Goal: Information Seeking & Learning: Learn about a topic

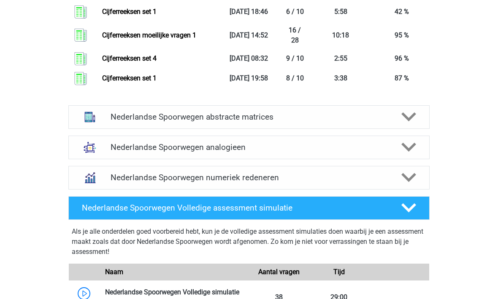
scroll to position [964, 0]
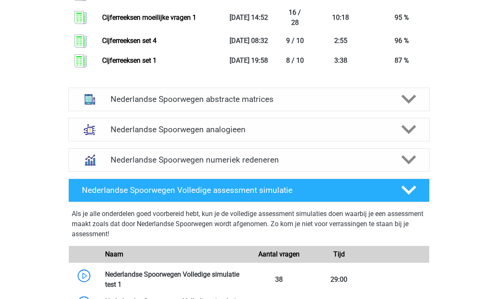
click at [124, 104] on h4 "Nederlandse Spoorwegen abstracte matrices" at bounding box center [248, 99] width 276 height 10
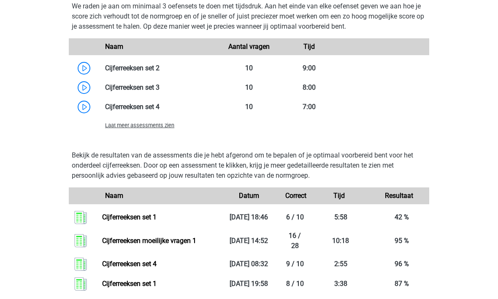
scroll to position [730, 0]
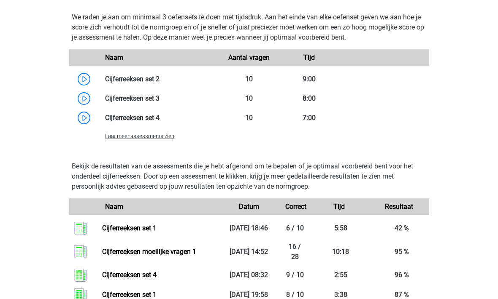
click at [159, 75] on link at bounding box center [159, 79] width 0 height 8
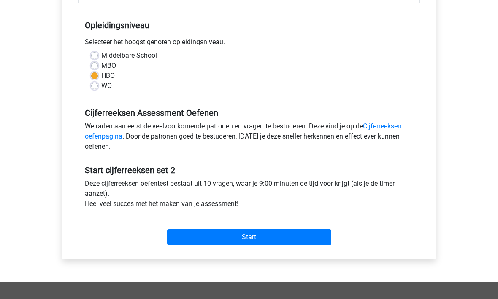
scroll to position [161, 0]
click at [204, 230] on input "Start" at bounding box center [249, 238] width 164 height 16
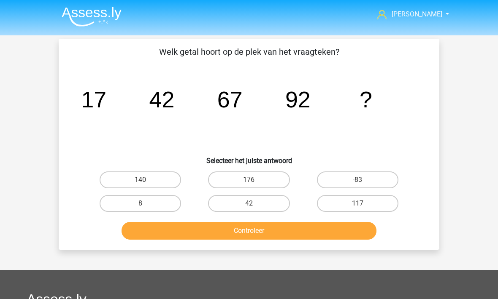
click at [336, 205] on label "117" at bounding box center [357, 203] width 81 height 17
click at [357, 205] on input "117" at bounding box center [359, 206] width 5 height 5
radio input "true"
click at [228, 239] on button "Controleer" at bounding box center [248, 231] width 255 height 18
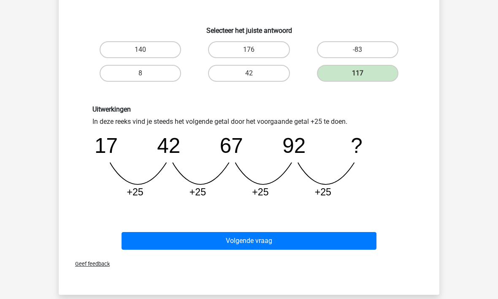
click at [164, 239] on button "Volgende vraag" at bounding box center [248, 242] width 255 height 18
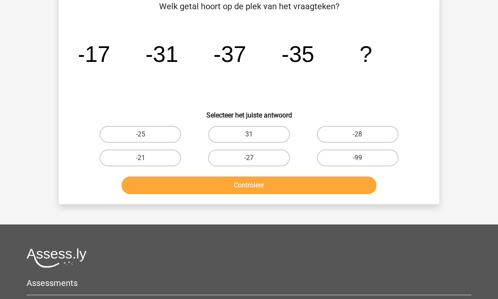
scroll to position [39, 0]
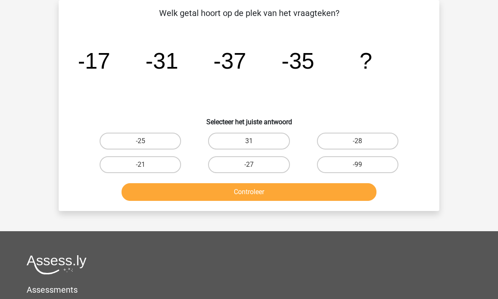
click at [128, 143] on label "-25" at bounding box center [140, 141] width 81 height 17
click at [140, 143] on input "-25" at bounding box center [142, 143] width 5 height 5
radio input "true"
click at [190, 193] on button "Controleer" at bounding box center [248, 192] width 255 height 18
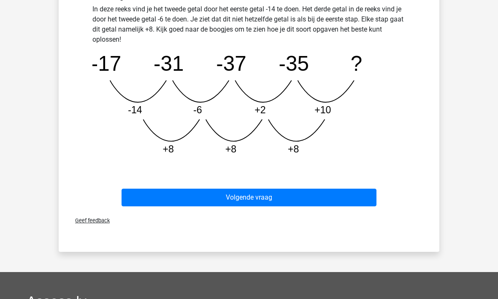
click at [196, 197] on button "Volgende vraag" at bounding box center [248, 198] width 255 height 18
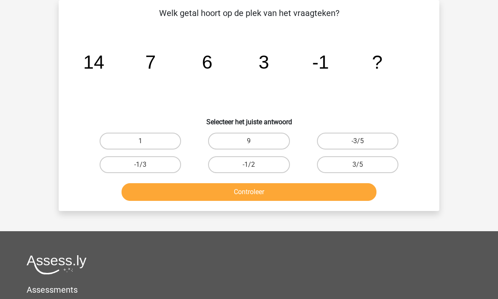
click at [234, 164] on label "-1/2" at bounding box center [248, 164] width 81 height 17
click at [249, 165] on input "-1/2" at bounding box center [251, 167] width 5 height 5
radio input "true"
click at [224, 200] on button "Controleer" at bounding box center [248, 192] width 255 height 18
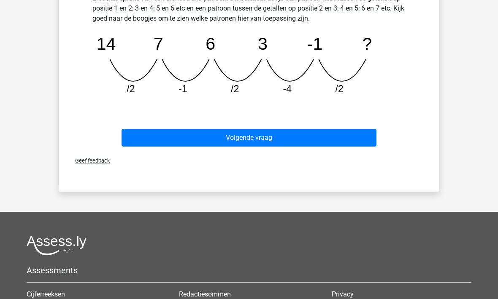
click at [170, 132] on button "Volgende vraag" at bounding box center [248, 138] width 255 height 18
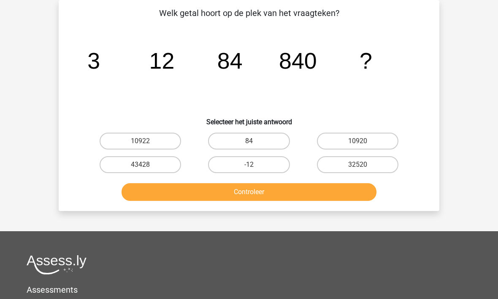
click at [344, 142] on label "10920" at bounding box center [357, 141] width 81 height 17
click at [357, 142] on input "10920" at bounding box center [359, 143] width 5 height 5
radio input "true"
click at [209, 193] on button "Controleer" at bounding box center [248, 192] width 255 height 18
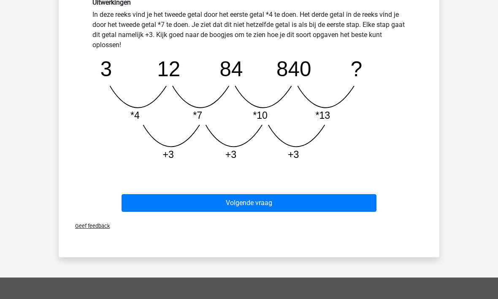
click at [222, 205] on button "Volgende vraag" at bounding box center [248, 203] width 255 height 18
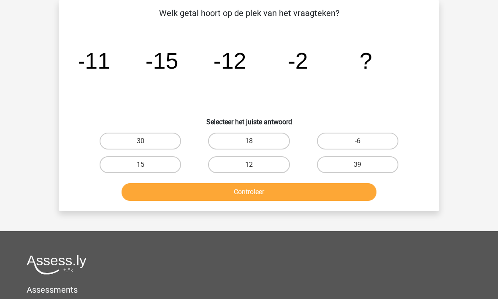
click at [137, 165] on label "15" at bounding box center [140, 164] width 81 height 17
click at [140, 165] on input "15" at bounding box center [142, 167] width 5 height 5
radio input "true"
click at [188, 198] on button "Controleer" at bounding box center [248, 192] width 255 height 18
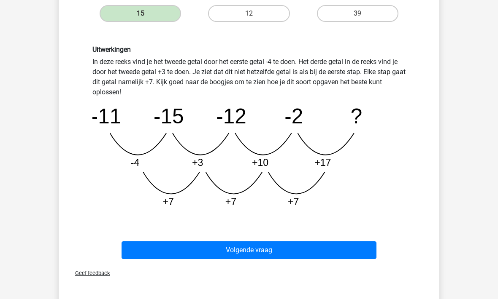
click at [206, 257] on button "Volgende vraag" at bounding box center [248, 251] width 255 height 18
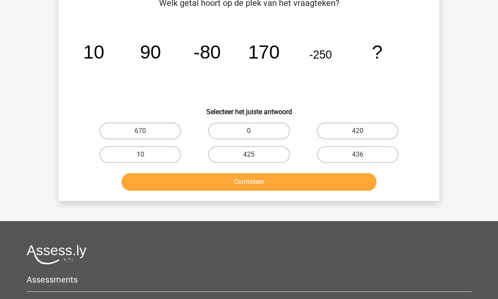
scroll to position [48, 0]
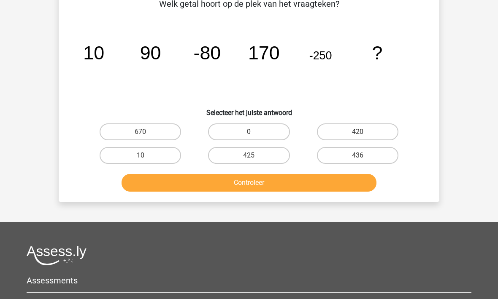
click at [347, 132] on label "420" at bounding box center [357, 132] width 81 height 17
click at [357, 132] on input "420" at bounding box center [359, 134] width 5 height 5
radio input "true"
click at [250, 190] on button "Controleer" at bounding box center [248, 183] width 255 height 18
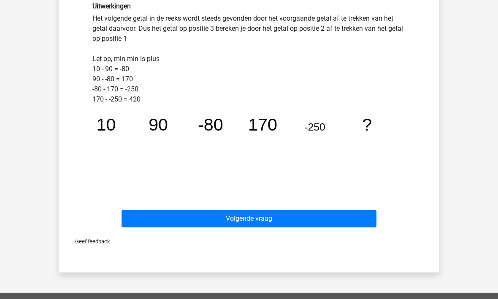
click at [212, 218] on button "Volgende vraag" at bounding box center [248, 219] width 255 height 18
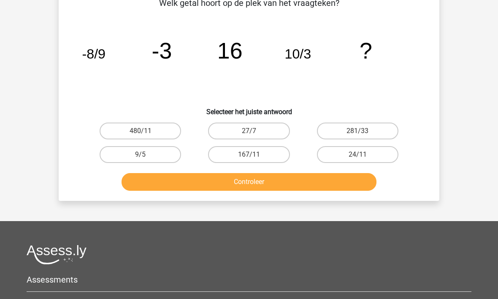
scroll to position [39, 0]
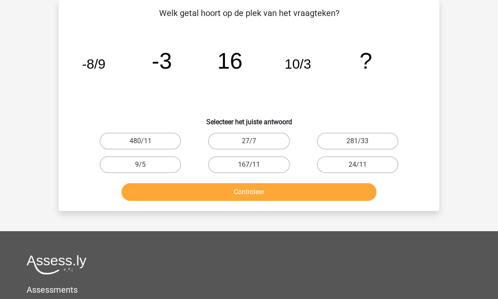
click at [234, 172] on label "167/11" at bounding box center [248, 164] width 81 height 17
click at [249, 170] on input "167/11" at bounding box center [251, 167] width 5 height 5
radio input "true"
click at [219, 194] on button "Controleer" at bounding box center [248, 192] width 255 height 18
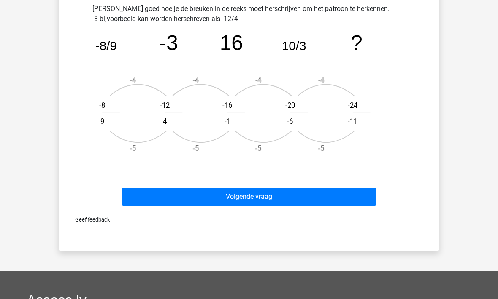
scroll to position [333, 0]
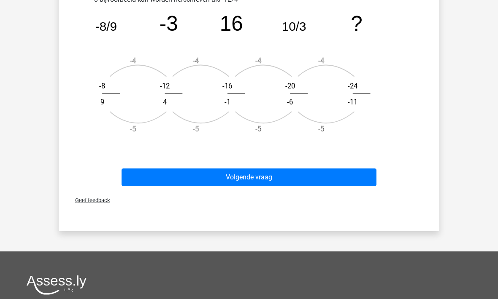
click at [151, 175] on button "Volgende vraag" at bounding box center [248, 178] width 255 height 18
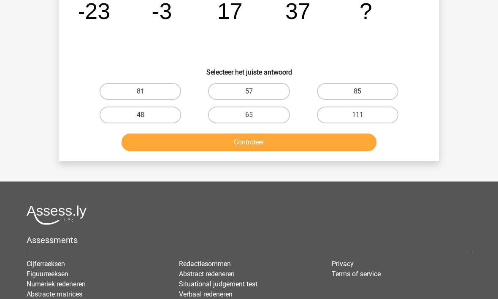
scroll to position [39, 0]
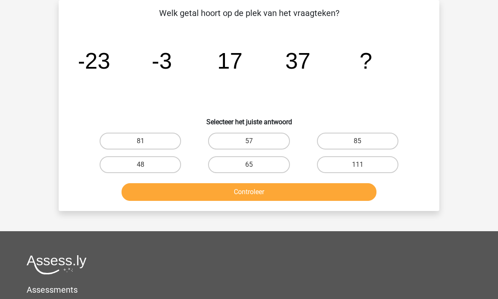
click at [234, 146] on label "57" at bounding box center [248, 141] width 81 height 17
click at [249, 146] on input "57" at bounding box center [251, 143] width 5 height 5
radio input "true"
click at [223, 197] on button "Controleer" at bounding box center [248, 192] width 255 height 18
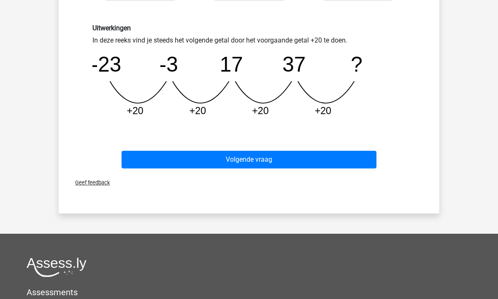
click at [173, 161] on button "Volgende vraag" at bounding box center [248, 160] width 255 height 18
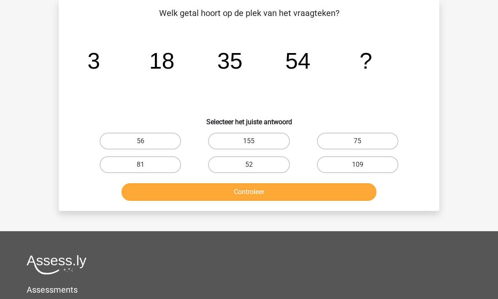
click at [344, 145] on label "75" at bounding box center [357, 141] width 81 height 17
click at [357, 145] on input "75" at bounding box center [359, 143] width 5 height 5
radio input "true"
click at [219, 200] on button "Controleer" at bounding box center [248, 192] width 255 height 18
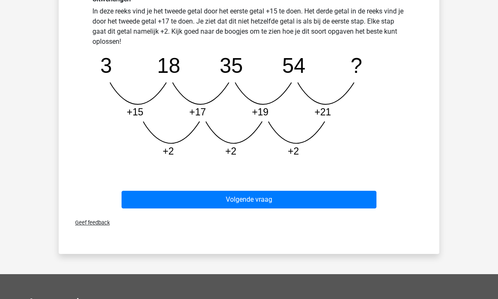
click at [209, 203] on button "Volgende vraag" at bounding box center [248, 200] width 255 height 18
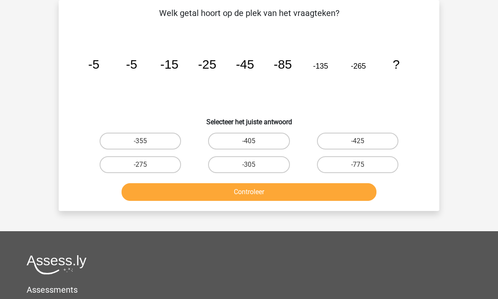
click at [239, 144] on label "-405" at bounding box center [248, 141] width 81 height 17
click at [249, 144] on input "-405" at bounding box center [251, 143] width 5 height 5
radio input "true"
click at [261, 200] on button "Controleer" at bounding box center [248, 192] width 255 height 18
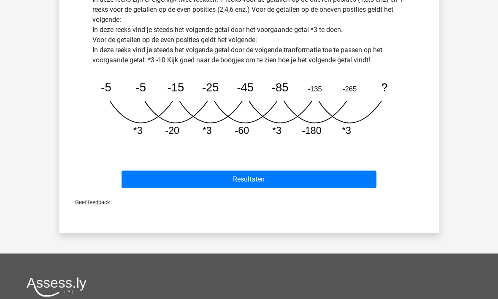
scroll to position [263, 0]
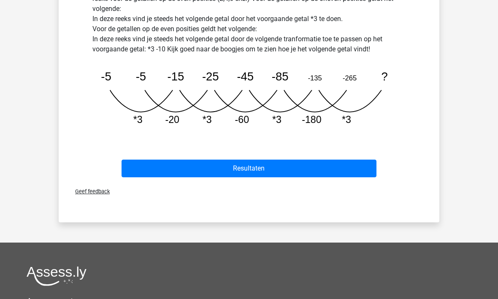
click at [247, 167] on button "Resultaten" at bounding box center [248, 169] width 255 height 18
click at [242, 173] on button "Resultaten" at bounding box center [248, 169] width 255 height 18
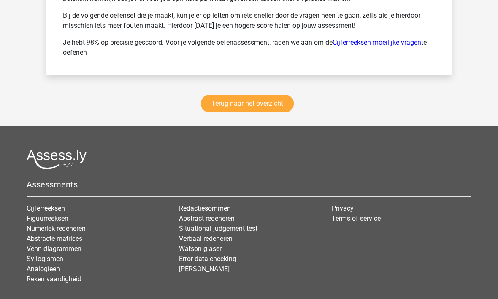
scroll to position [1302, 0]
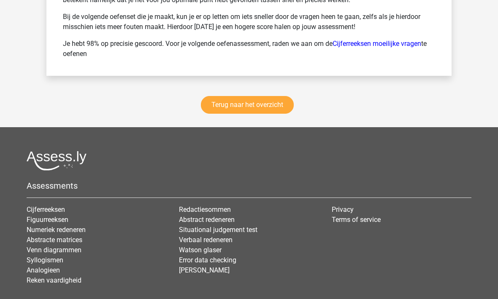
click at [221, 105] on link "Terug naar het overzicht" at bounding box center [247, 105] width 93 height 18
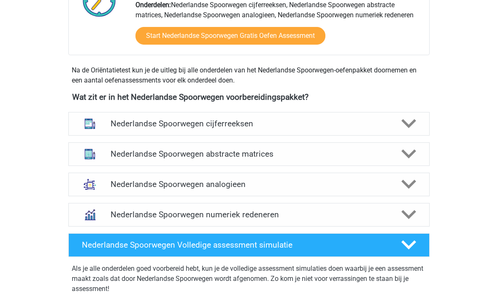
scroll to position [316, 0]
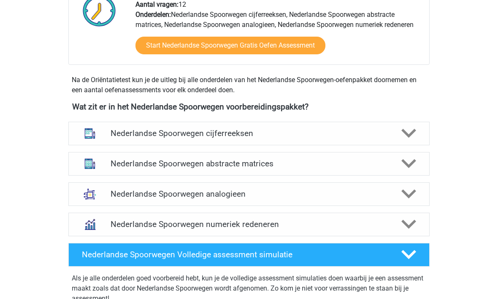
click at [119, 132] on h4 "Nederlandse Spoorwegen cijferreeksen" at bounding box center [248, 134] width 276 height 10
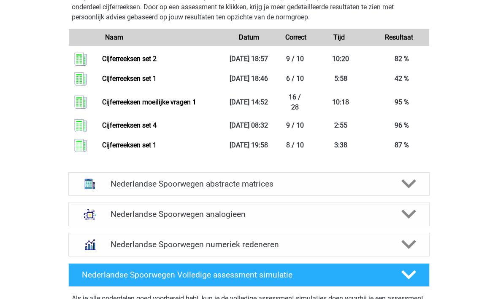
scroll to position [921, 0]
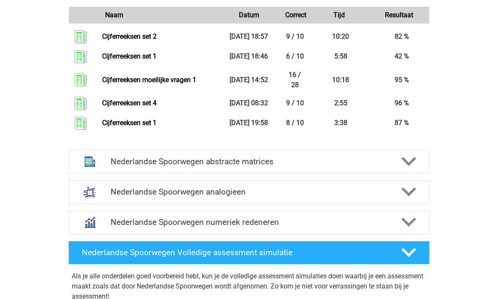
click at [108, 174] on div "Nederlandse Spoorwegen abstracte matrices" at bounding box center [248, 163] width 361 height 24
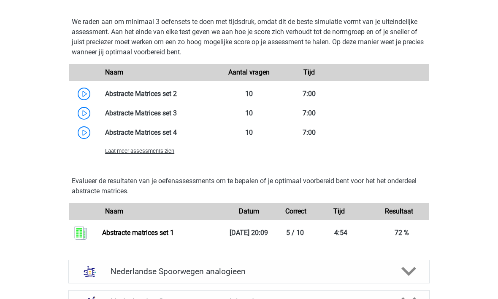
scroll to position [1331, 0]
click at [177, 98] on link at bounding box center [177, 94] width 0 height 8
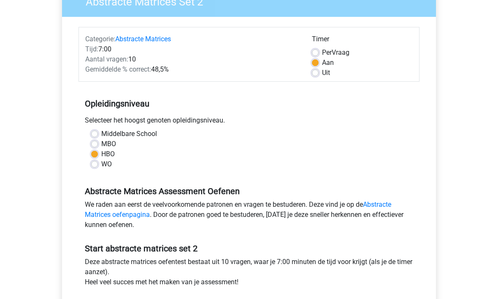
scroll to position [83, 0]
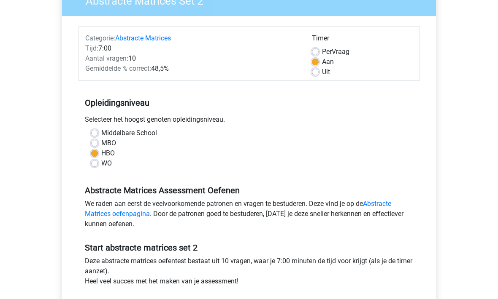
click at [322, 65] on label "Aan" at bounding box center [328, 62] width 12 height 10
click at [314, 65] on input "Aan" at bounding box center [315, 61] width 7 height 8
click at [322, 75] on label "Uit" at bounding box center [326, 72] width 8 height 10
click at [314, 75] on input "Uit" at bounding box center [315, 71] width 7 height 8
radio input "true"
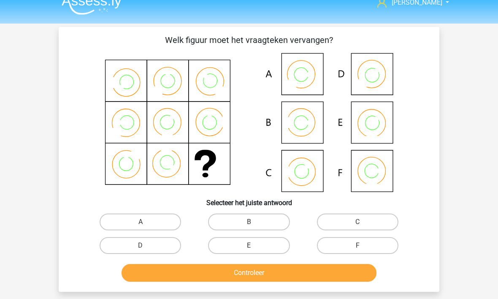
scroll to position [12, 0]
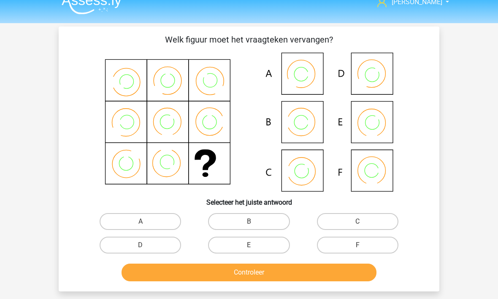
click at [345, 247] on label "F" at bounding box center [357, 245] width 81 height 17
click at [357, 247] on input "F" at bounding box center [359, 248] width 5 height 5
radio input "true"
click at [288, 275] on button "Controleer" at bounding box center [248, 273] width 255 height 18
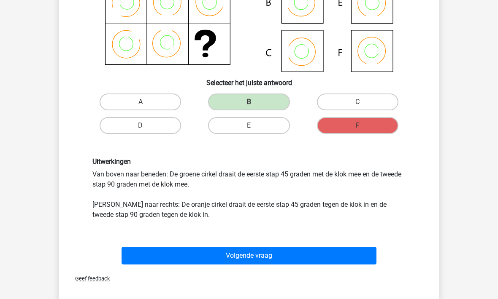
click at [221, 253] on button "Volgende vraag" at bounding box center [248, 256] width 255 height 18
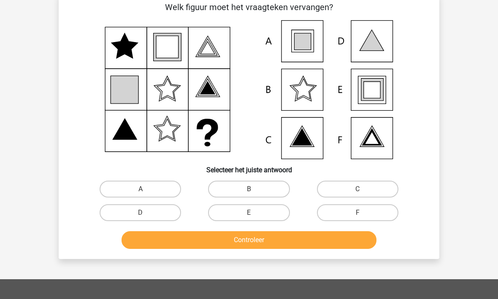
scroll to position [39, 0]
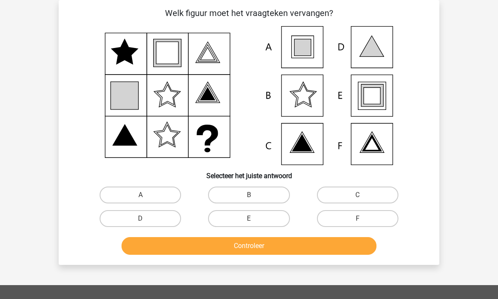
click at [232, 213] on label "E" at bounding box center [248, 218] width 81 height 17
click at [249, 219] on input "E" at bounding box center [251, 221] width 5 height 5
radio input "true"
click at [246, 247] on button "Controleer" at bounding box center [248, 246] width 255 height 18
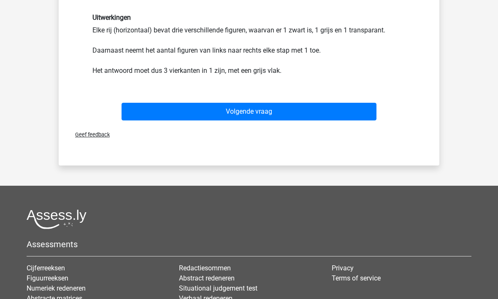
click at [220, 119] on button "Volgende vraag" at bounding box center [248, 112] width 255 height 18
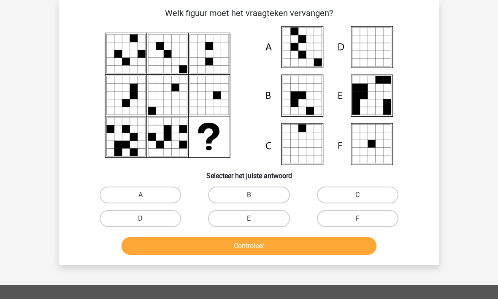
click at [146, 198] on input "A" at bounding box center [142, 197] width 5 height 5
radio input "true"
click at [191, 246] on button "Controleer" at bounding box center [248, 246] width 255 height 18
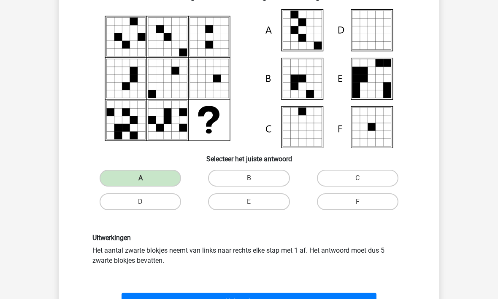
click at [230, 293] on button "Volgende vraag" at bounding box center [248, 302] width 255 height 18
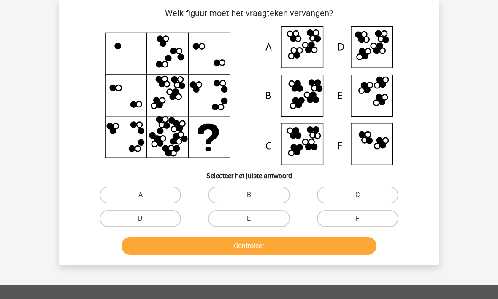
click at [238, 198] on label "B" at bounding box center [248, 195] width 81 height 17
click at [249, 198] on input "B" at bounding box center [251, 197] width 5 height 5
radio input "true"
click at [229, 246] on button "Controleer" at bounding box center [248, 246] width 255 height 18
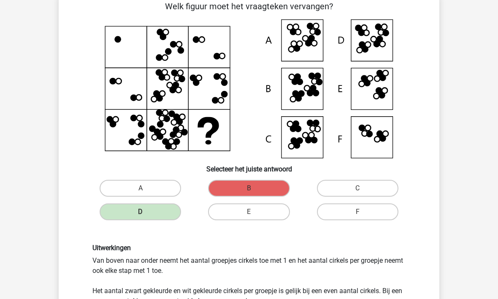
scroll to position [45, 0]
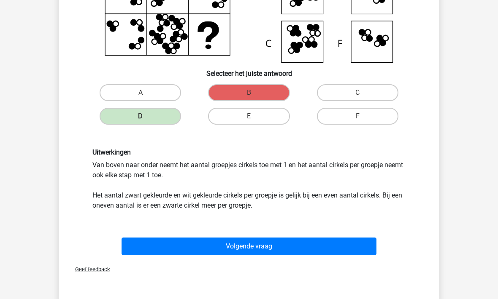
click at [223, 244] on button "Volgende vraag" at bounding box center [248, 247] width 255 height 18
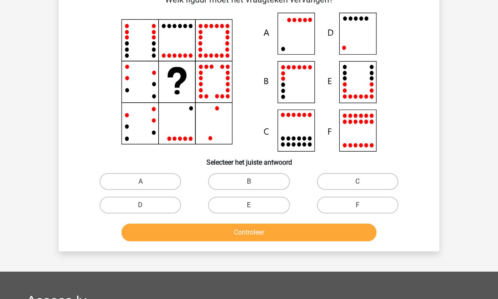
scroll to position [39, 0]
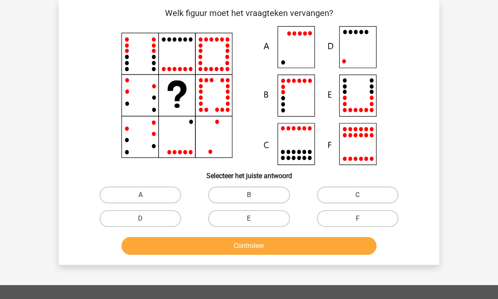
click at [125, 225] on label "D" at bounding box center [140, 218] width 81 height 17
click at [140, 224] on input "D" at bounding box center [142, 221] width 5 height 5
radio input "true"
click at [175, 250] on button "Controleer" at bounding box center [248, 246] width 255 height 18
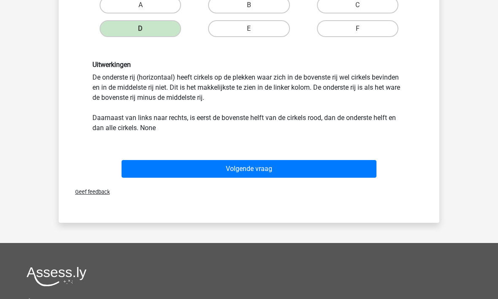
click at [179, 162] on button "Volgende vraag" at bounding box center [248, 169] width 255 height 18
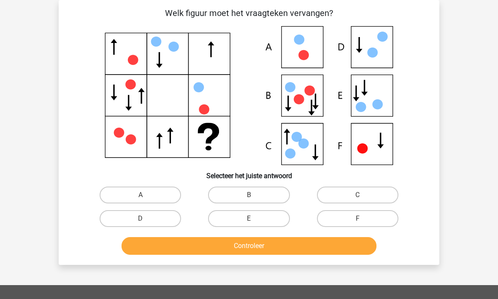
click at [348, 225] on label "F" at bounding box center [357, 218] width 81 height 17
click at [357, 224] on input "F" at bounding box center [359, 221] width 5 height 5
radio input "true"
click at [261, 254] on button "Controleer" at bounding box center [248, 246] width 255 height 18
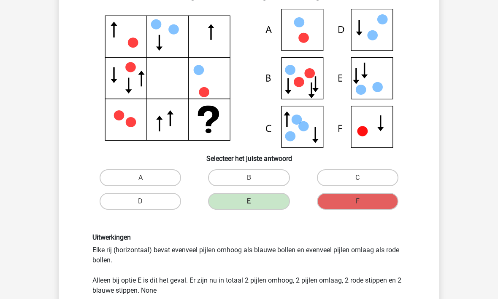
scroll to position [56, 0]
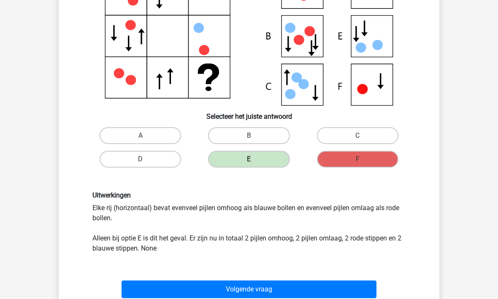
click at [227, 293] on button "Volgende vraag" at bounding box center [248, 290] width 255 height 18
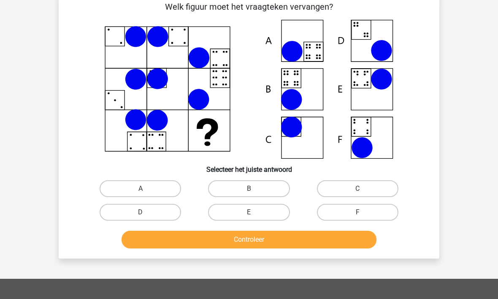
scroll to position [39, 0]
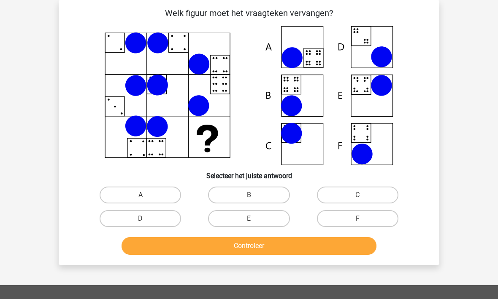
click at [129, 203] on label "A" at bounding box center [140, 195] width 81 height 17
click at [140, 201] on input "A" at bounding box center [142, 197] width 5 height 5
radio input "true"
click at [188, 253] on button "Controleer" at bounding box center [248, 246] width 255 height 18
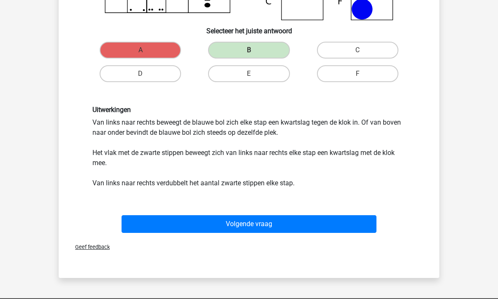
click at [234, 224] on button "Volgende vraag" at bounding box center [248, 224] width 255 height 18
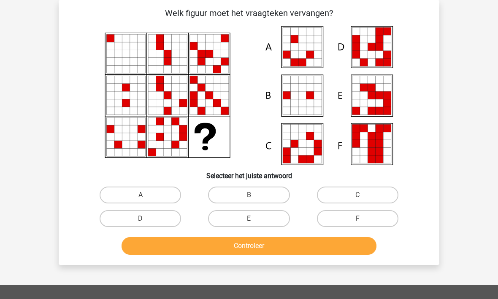
click at [233, 217] on label "E" at bounding box center [248, 218] width 81 height 17
click at [249, 219] on input "E" at bounding box center [251, 221] width 5 height 5
radio input "true"
click at [238, 252] on button "Controleer" at bounding box center [248, 246] width 255 height 18
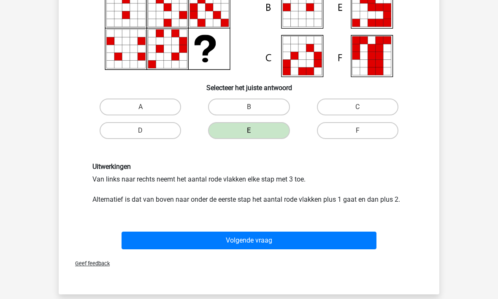
click at [220, 245] on button "Volgende vraag" at bounding box center [248, 241] width 255 height 18
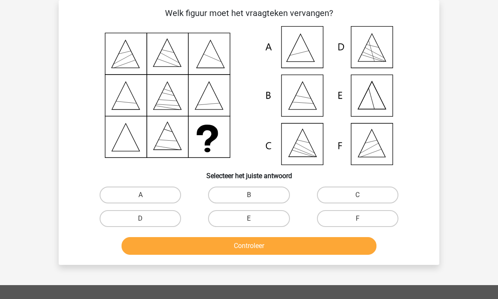
click at [329, 220] on label "F" at bounding box center [357, 218] width 81 height 17
click at [357, 220] on input "F" at bounding box center [359, 221] width 5 height 5
radio input "true"
click at [294, 251] on button "Controleer" at bounding box center [248, 246] width 255 height 18
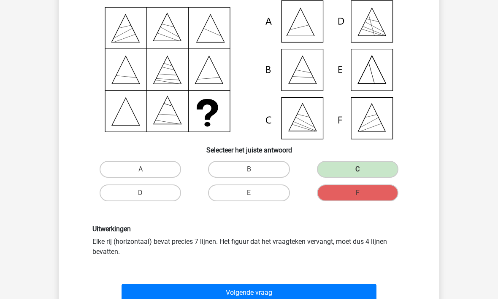
scroll to position [64, 0]
click at [211, 297] on button "Volgende vraag" at bounding box center [248, 294] width 255 height 18
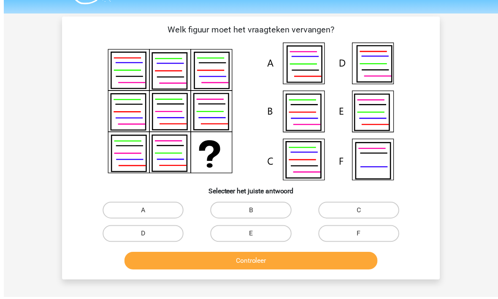
scroll to position [26, 0]
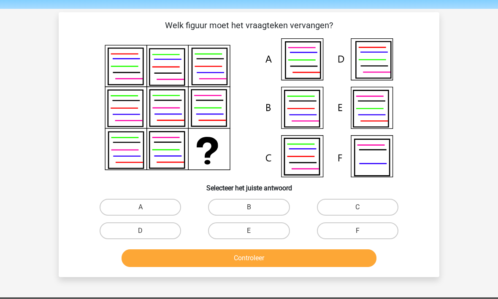
click at [237, 232] on label "E" at bounding box center [248, 231] width 81 height 17
click at [249, 232] on input "E" at bounding box center [251, 233] width 5 height 5
radio input "true"
click at [250, 259] on button "Controleer" at bounding box center [248, 259] width 255 height 18
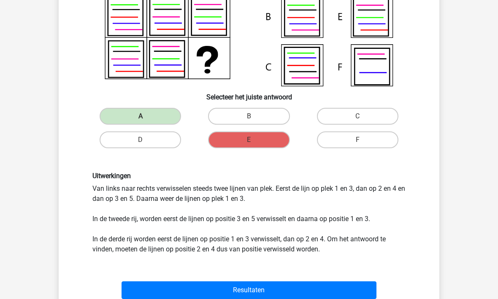
scroll to position [117, 0]
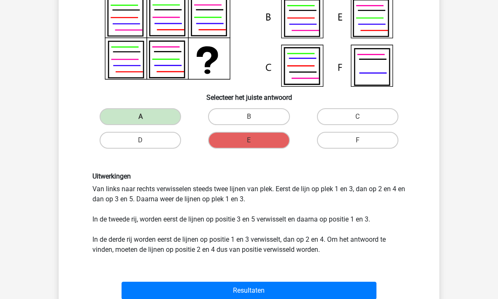
click at [208, 293] on button "Resultaten" at bounding box center [248, 291] width 255 height 18
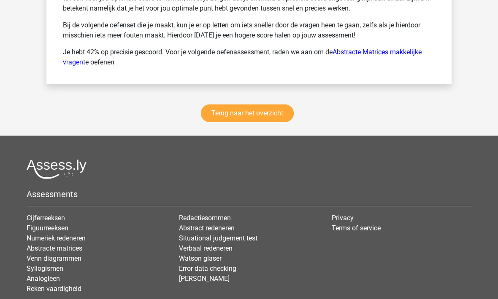
scroll to position [1288, 0]
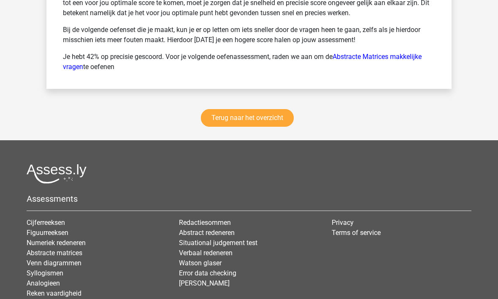
click at [223, 116] on link "Terug naar het overzicht" at bounding box center [247, 118] width 93 height 18
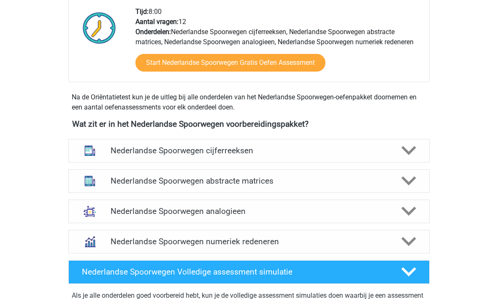
scroll to position [298, 0]
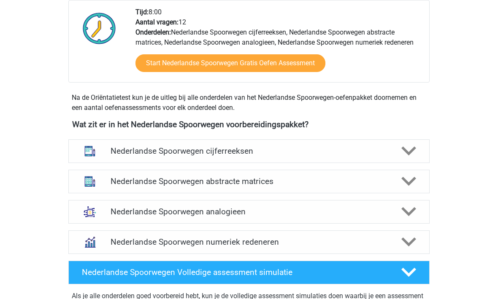
click at [111, 183] on h4 "Nederlandse Spoorwegen abstracte matrices" at bounding box center [248, 182] width 276 height 10
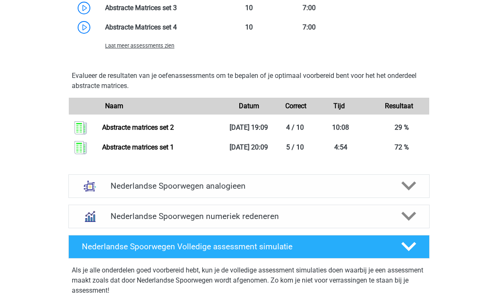
scroll to position [832, 0]
click at [127, 191] on h4 "Nederlandse Spoorwegen analogieen" at bounding box center [248, 187] width 276 height 10
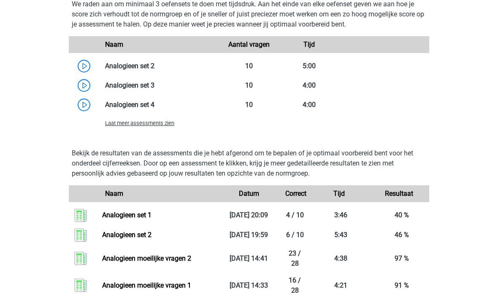
scroll to position [1393, 0]
click at [154, 89] on link at bounding box center [154, 85] width 0 height 8
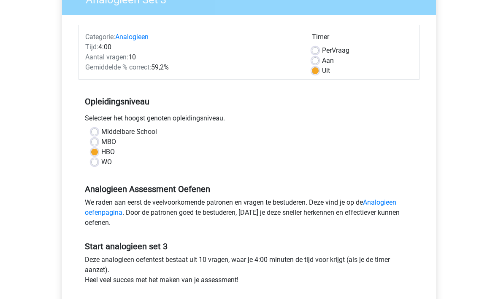
scroll to position [107, 0]
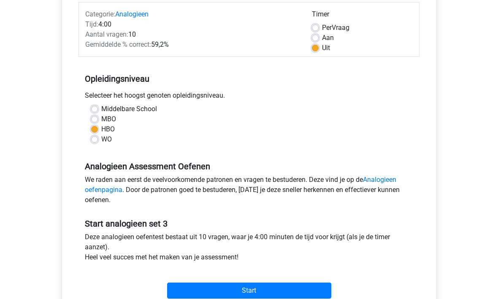
click at [204, 292] on input "Start" at bounding box center [249, 291] width 164 height 16
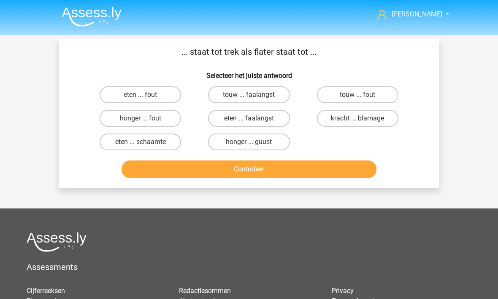
click at [118, 118] on label "honger ... fout" at bounding box center [140, 118] width 81 height 17
click at [140, 118] on input "honger ... fout" at bounding box center [142, 120] width 5 height 5
radio input "true"
click at [150, 174] on button "Controleer" at bounding box center [248, 170] width 255 height 18
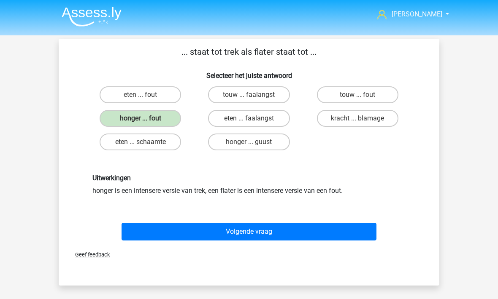
click at [199, 231] on button "Volgende vraag" at bounding box center [248, 232] width 255 height 18
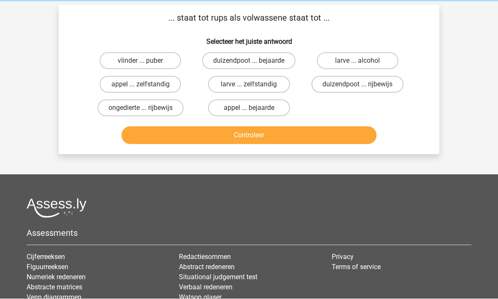
scroll to position [38, 0]
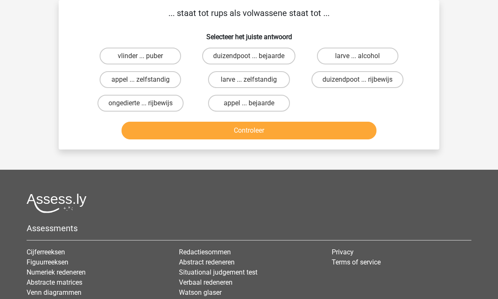
click at [112, 57] on label "vlinder ... puber" at bounding box center [140, 56] width 81 height 17
click at [140, 57] on input "vlinder ... puber" at bounding box center [142, 58] width 5 height 5
radio input "true"
click at [198, 139] on button "Controleer" at bounding box center [248, 131] width 255 height 18
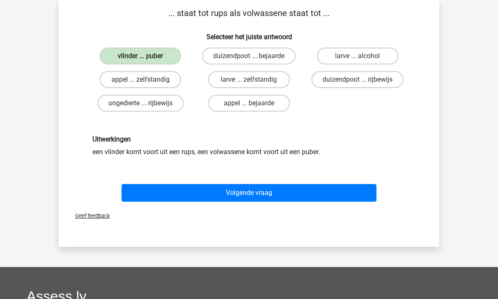
click at [218, 192] on button "Volgende vraag" at bounding box center [248, 194] width 255 height 18
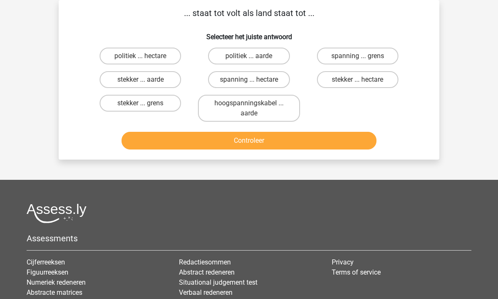
click at [121, 79] on label "stekker ... aarde" at bounding box center [140, 79] width 81 height 17
click at [140, 80] on input "stekker ... aarde" at bounding box center [142, 82] width 5 height 5
radio input "true"
click at [204, 141] on button "Controleer" at bounding box center [248, 141] width 255 height 18
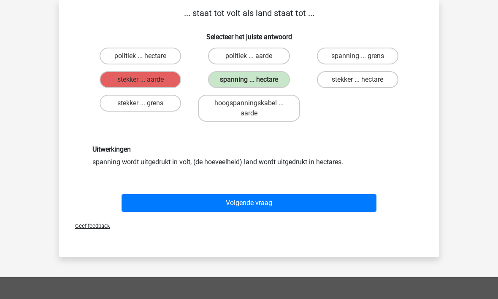
click at [283, 205] on button "Volgende vraag" at bounding box center [248, 203] width 255 height 18
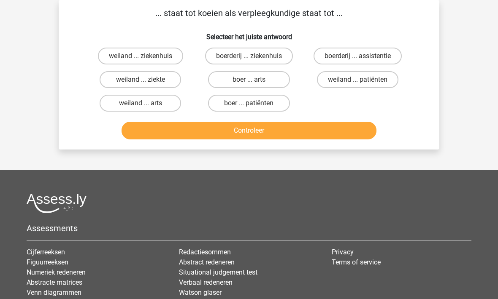
click at [227, 105] on label "boer ... patiënten" at bounding box center [248, 103] width 81 height 17
click at [249, 105] on input "boer ... patiënten" at bounding box center [251, 105] width 5 height 5
radio input "true"
click at [244, 138] on button "Controleer" at bounding box center [248, 131] width 255 height 18
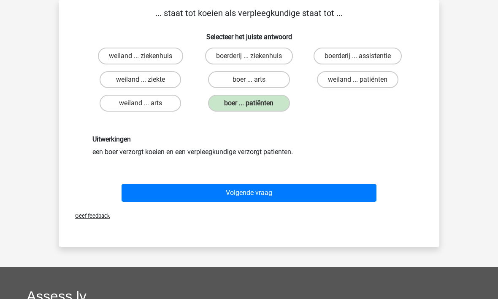
click at [240, 200] on button "Volgende vraag" at bounding box center [248, 193] width 255 height 18
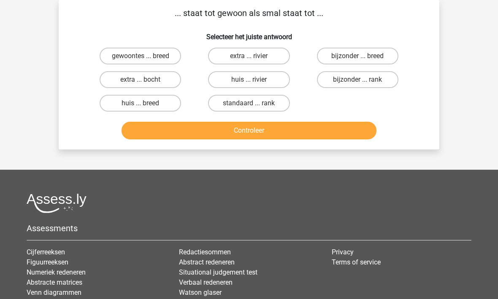
click at [227, 102] on label "standaard ... rank" at bounding box center [248, 103] width 81 height 17
click at [249, 103] on input "standaard ... rank" at bounding box center [251, 105] width 5 height 5
radio input "true"
click at [242, 137] on button "Controleer" at bounding box center [248, 131] width 255 height 18
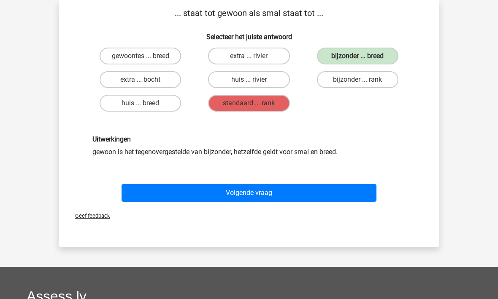
click at [282, 196] on button "Volgende vraag" at bounding box center [248, 193] width 255 height 18
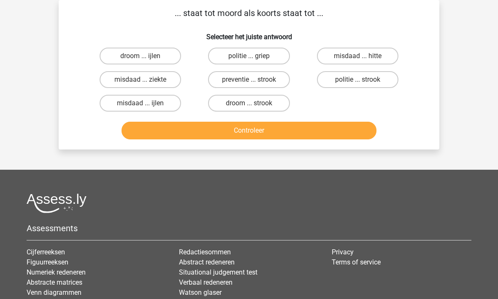
click at [124, 79] on label "misdaad ... ziekte" at bounding box center [140, 79] width 81 height 17
click at [140, 80] on input "misdaad ... ziekte" at bounding box center [142, 82] width 5 height 5
radio input "true"
click at [194, 136] on button "Controleer" at bounding box center [248, 131] width 255 height 18
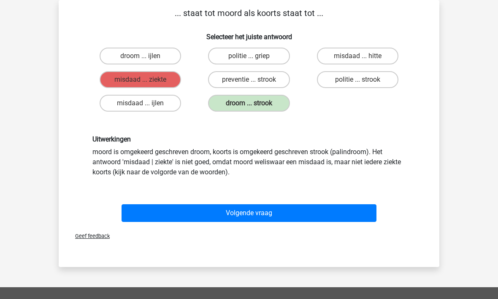
click at [273, 218] on button "Volgende vraag" at bounding box center [248, 213] width 255 height 18
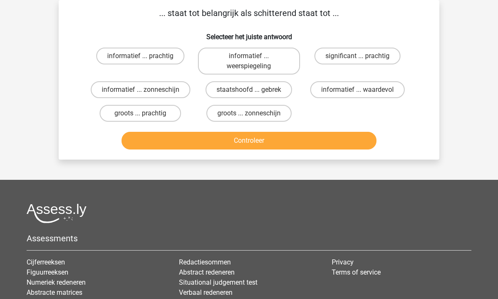
click at [327, 59] on label "significant ... prachtig" at bounding box center [357, 56] width 86 height 17
click at [357, 59] on input "significant ... prachtig" at bounding box center [359, 58] width 5 height 5
radio input "true"
click at [275, 143] on button "Controleer" at bounding box center [248, 141] width 255 height 18
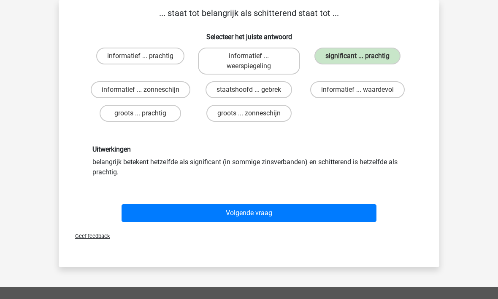
click at [277, 218] on button "Volgende vraag" at bounding box center [248, 213] width 255 height 18
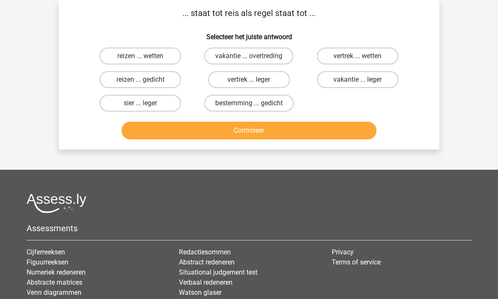
click at [331, 60] on label "vertrek ... wetten" at bounding box center [357, 56] width 81 height 17
click at [357, 60] on input "vertrek ... wetten" at bounding box center [359, 58] width 5 height 5
radio input "true"
click at [264, 139] on button "Controleer" at bounding box center [248, 131] width 255 height 18
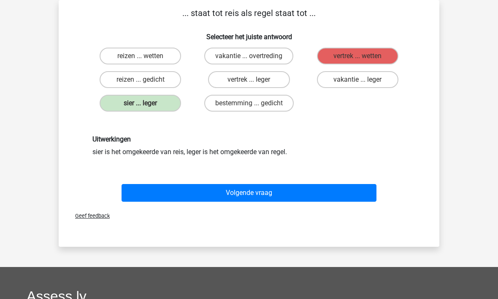
click at [274, 192] on button "Volgende vraag" at bounding box center [248, 193] width 255 height 18
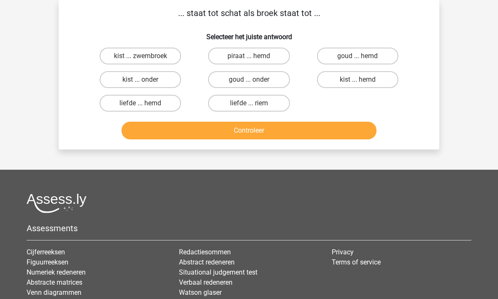
click at [136, 57] on label "kist ... zwembroek" at bounding box center [140, 56] width 81 height 17
click at [140, 57] on input "kist ... zwembroek" at bounding box center [142, 58] width 5 height 5
radio input "true"
click at [224, 129] on button "Controleer" at bounding box center [248, 131] width 255 height 18
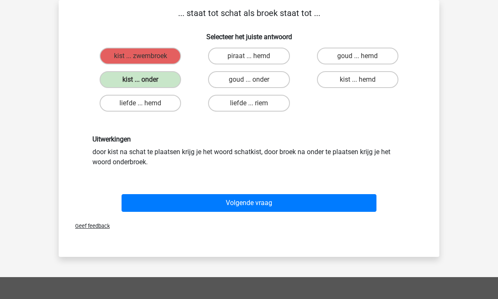
click at [291, 200] on button "Volgende vraag" at bounding box center [248, 203] width 255 height 18
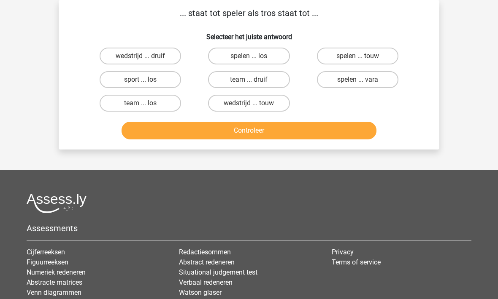
click at [240, 82] on label "team ... druif" at bounding box center [248, 79] width 81 height 17
click at [249, 82] on input "team ... druif" at bounding box center [251, 82] width 5 height 5
radio input "true"
click at [271, 135] on button "Controleer" at bounding box center [248, 131] width 255 height 18
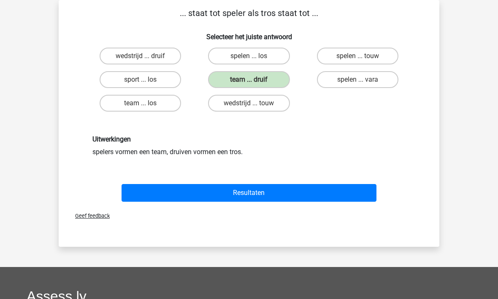
click at [289, 196] on button "Resultaten" at bounding box center [248, 193] width 255 height 18
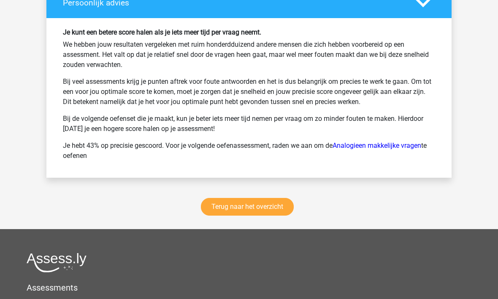
scroll to position [1275, 0]
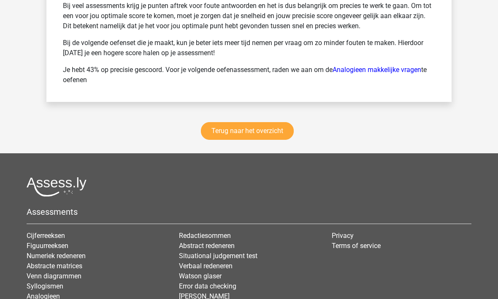
click at [221, 127] on link "Terug naar het overzicht" at bounding box center [247, 131] width 93 height 18
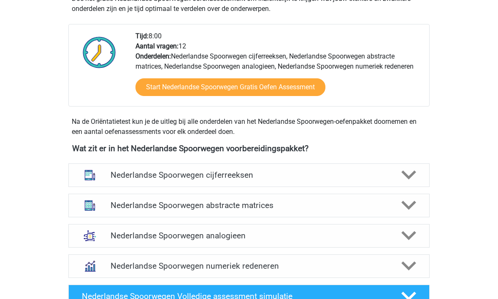
scroll to position [313, 0]
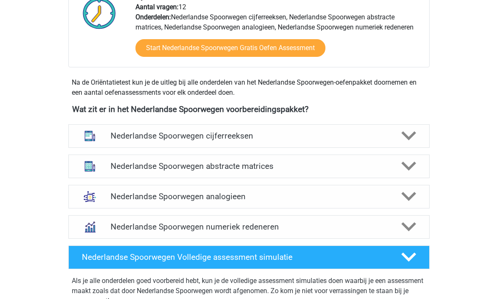
click at [100, 138] on img at bounding box center [90, 137] width 22 height 22
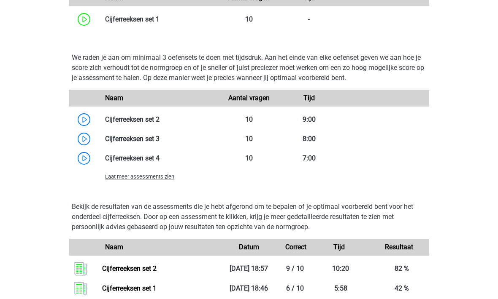
scroll to position [687, 0]
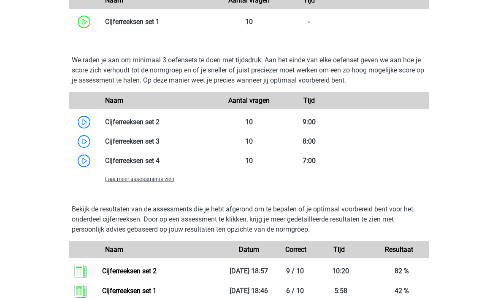
click at [121, 182] on span "Laat meer assessments zien" at bounding box center [139, 179] width 69 height 6
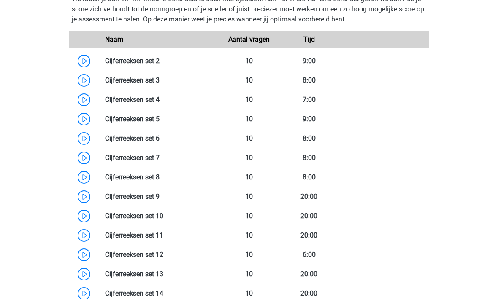
scroll to position [748, 0]
click at [159, 84] on link at bounding box center [159, 80] width 0 height 8
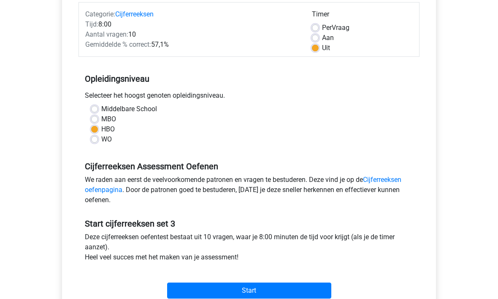
scroll to position [107, 0]
click at [212, 295] on input "Start" at bounding box center [249, 291] width 164 height 16
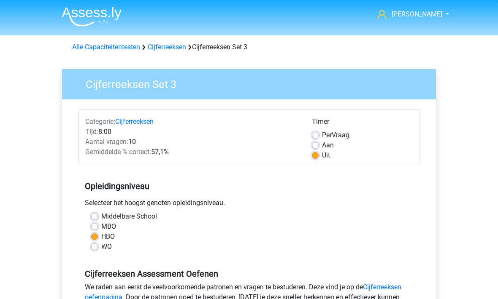
scroll to position [135, 0]
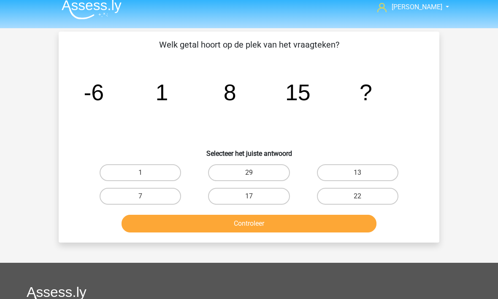
scroll to position [7, 0]
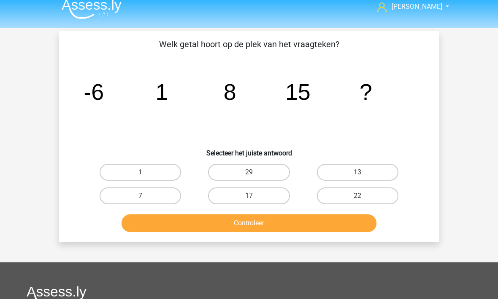
click at [348, 191] on label "22" at bounding box center [357, 196] width 81 height 17
click at [357, 196] on input "22" at bounding box center [359, 198] width 5 height 5
radio input "true"
click at [275, 223] on button "Controleer" at bounding box center [248, 224] width 255 height 18
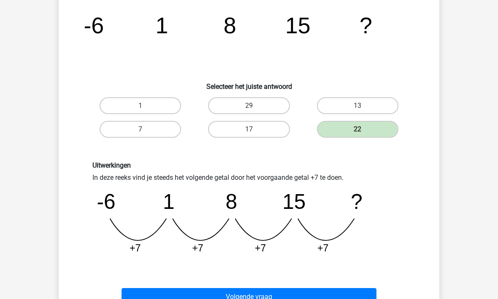
click at [244, 290] on button "Volgende vraag" at bounding box center [248, 298] width 255 height 18
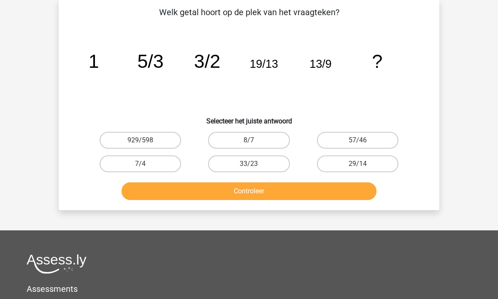
scroll to position [39, 0]
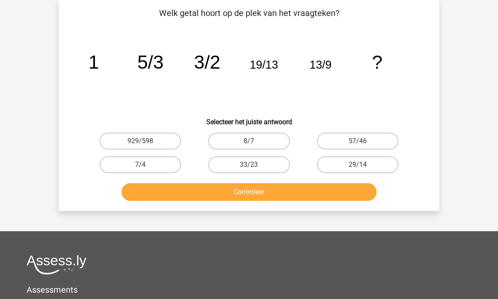
click at [234, 161] on label "33/23" at bounding box center [248, 164] width 81 height 17
click at [249, 165] on input "33/23" at bounding box center [251, 167] width 5 height 5
radio input "true"
click at [223, 193] on button "Controleer" at bounding box center [248, 192] width 255 height 18
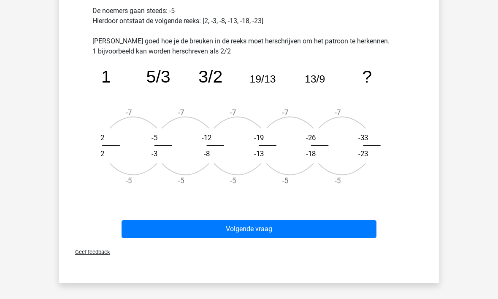
scroll to position [282, 0]
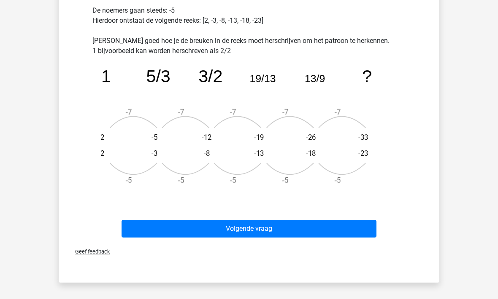
click at [181, 231] on button "Volgende vraag" at bounding box center [248, 230] width 255 height 18
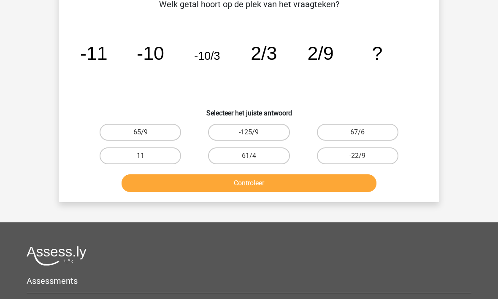
scroll to position [39, 0]
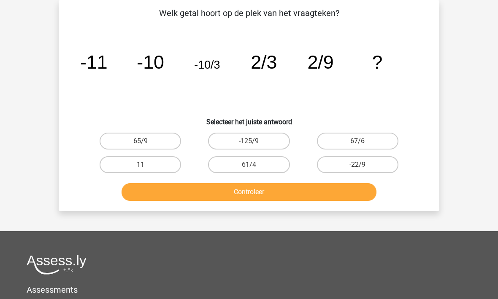
click at [338, 164] on label "-22/9" at bounding box center [357, 164] width 81 height 17
click at [357, 165] on input "-22/9" at bounding box center [359, 167] width 5 height 5
radio input "true"
click at [219, 197] on button "Controleer" at bounding box center [248, 192] width 255 height 18
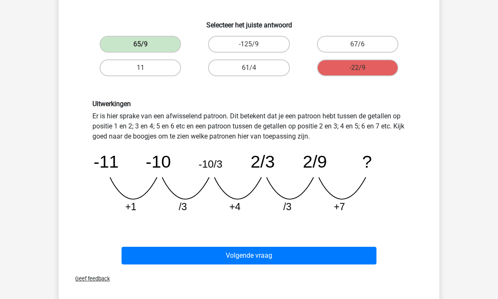
scroll to position [137, 0]
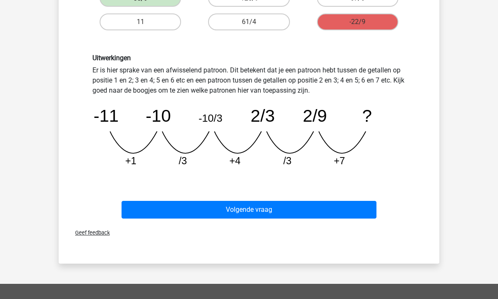
click at [152, 214] on button "Volgende vraag" at bounding box center [248, 210] width 255 height 18
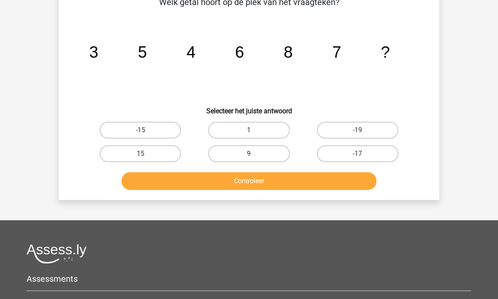
scroll to position [39, 0]
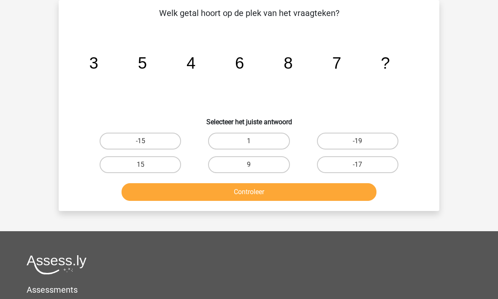
click at [233, 163] on label "9" at bounding box center [248, 164] width 81 height 17
click at [249, 165] on input "9" at bounding box center [251, 167] width 5 height 5
radio input "true"
click at [221, 194] on button "Controleer" at bounding box center [248, 192] width 255 height 18
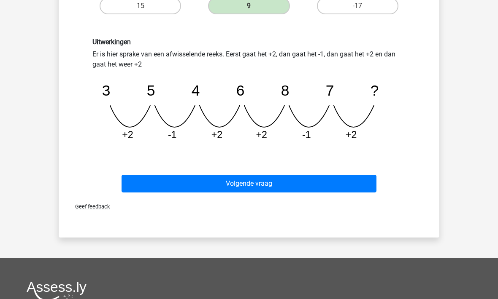
click at [183, 183] on button "Volgende vraag" at bounding box center [248, 184] width 255 height 18
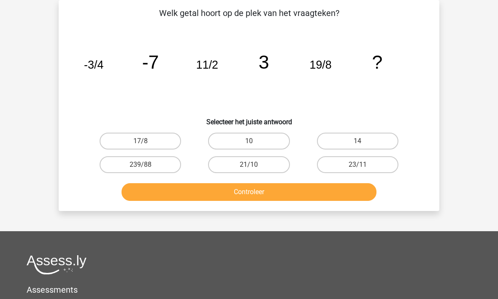
click at [164, 196] on button "Controleer" at bounding box center [248, 192] width 255 height 18
click at [147, 190] on button "Controleer" at bounding box center [248, 192] width 255 height 18
click at [126, 168] on label "239/88" at bounding box center [140, 164] width 81 height 17
click at [140, 168] on input "239/88" at bounding box center [142, 167] width 5 height 5
radio input "true"
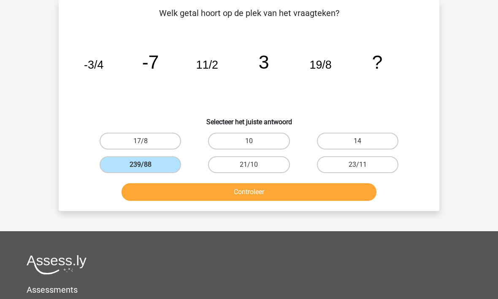
click at [166, 200] on button "Controleer" at bounding box center [248, 192] width 255 height 18
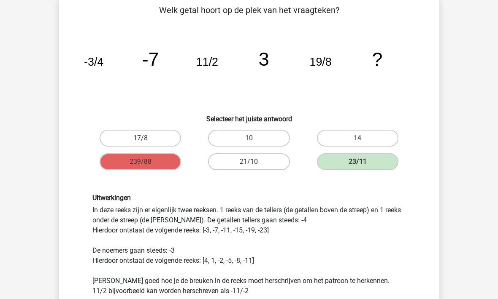
scroll to position [38, 0]
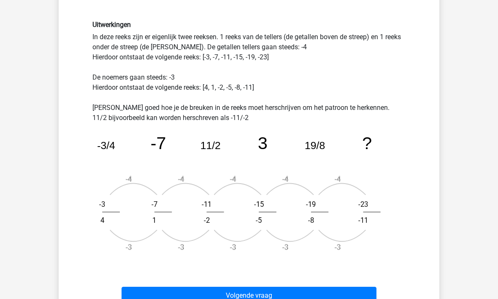
click at [153, 294] on button "Volgende vraag" at bounding box center [248, 297] width 255 height 18
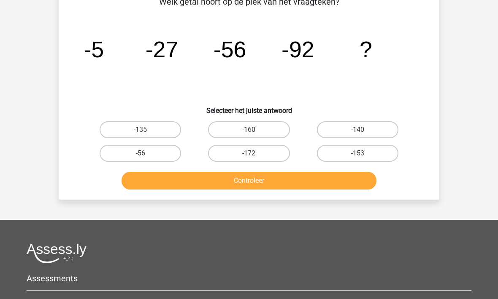
scroll to position [39, 0]
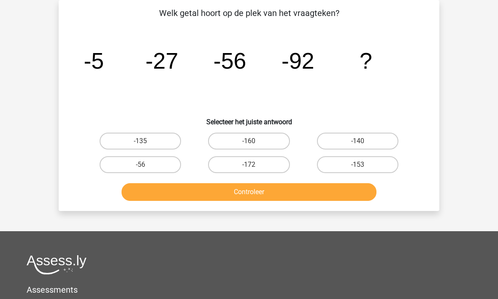
click at [121, 135] on label "-135" at bounding box center [140, 141] width 81 height 17
click at [140, 141] on input "-135" at bounding box center [142, 143] width 5 height 5
radio input "true"
click at [178, 196] on button "Controleer" at bounding box center [248, 192] width 255 height 18
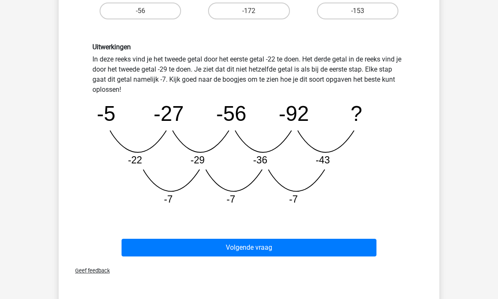
click at [159, 246] on button "Volgende vraag" at bounding box center [248, 248] width 255 height 18
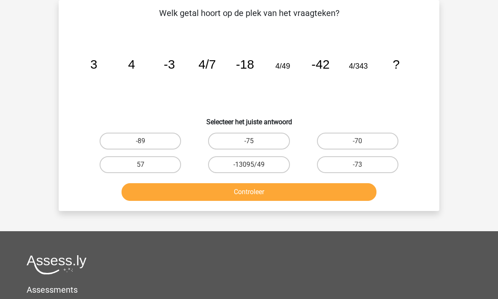
click at [230, 140] on label "-75" at bounding box center [248, 141] width 81 height 17
click at [249, 141] on input "-75" at bounding box center [251, 143] width 5 height 5
radio input "true"
click at [209, 194] on button "Controleer" at bounding box center [248, 192] width 255 height 18
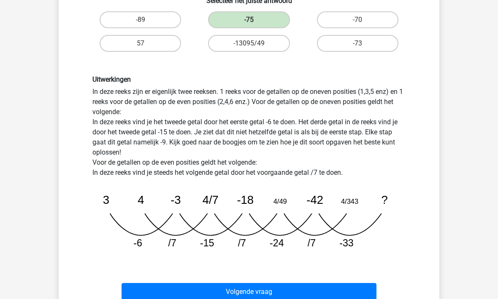
click at [192, 285] on button "Volgende vraag" at bounding box center [248, 292] width 255 height 18
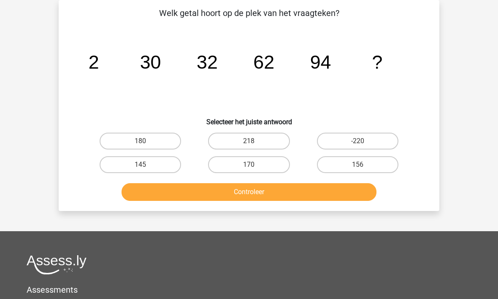
click at [343, 163] on label "156" at bounding box center [357, 164] width 81 height 17
click at [357, 165] on input "156" at bounding box center [359, 167] width 5 height 5
radio input "true"
click at [282, 191] on button "Controleer" at bounding box center [248, 192] width 255 height 18
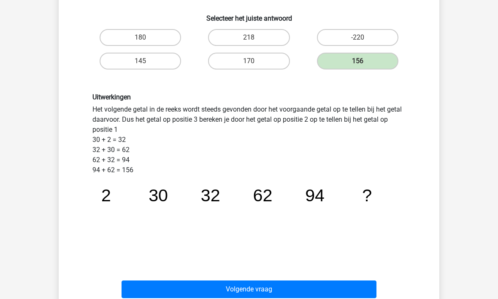
click at [173, 290] on button "Volgende vraag" at bounding box center [248, 290] width 255 height 18
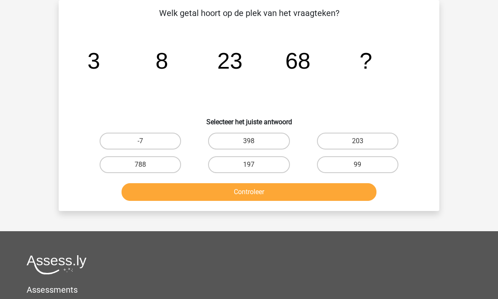
click at [331, 143] on label "203" at bounding box center [357, 141] width 81 height 17
click at [357, 143] on input "203" at bounding box center [359, 143] width 5 height 5
radio input "true"
click at [247, 190] on button "Controleer" at bounding box center [248, 192] width 255 height 18
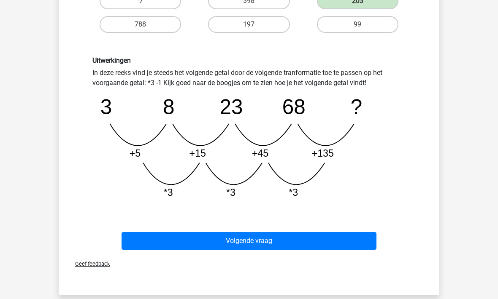
click at [186, 244] on button "Volgende vraag" at bounding box center [248, 241] width 255 height 18
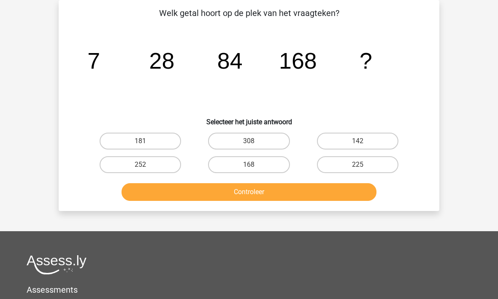
click at [244, 169] on label "168" at bounding box center [248, 164] width 81 height 17
click at [249, 169] on input "168" at bounding box center [251, 167] width 5 height 5
radio input "true"
click at [238, 201] on button "Controleer" at bounding box center [248, 192] width 255 height 18
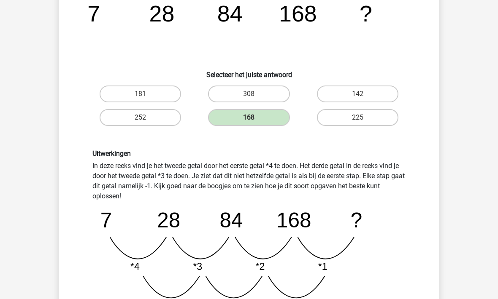
scroll to position [203, 0]
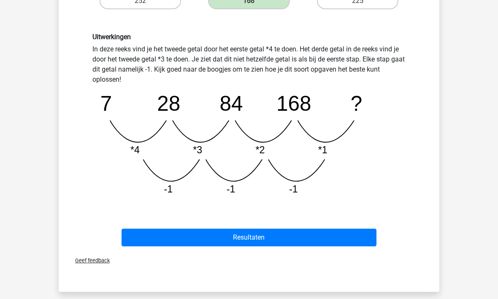
click at [212, 239] on button "Resultaten" at bounding box center [248, 238] width 255 height 18
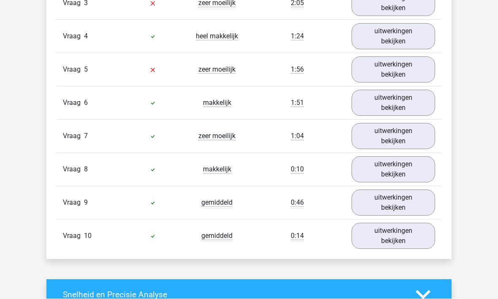
scroll to position [632, 0]
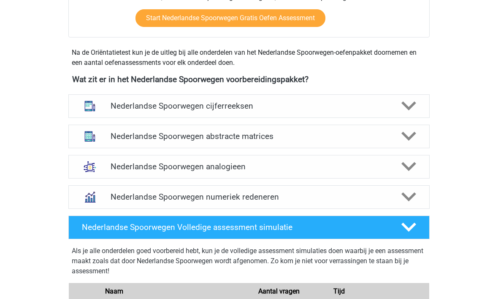
scroll to position [354, 0]
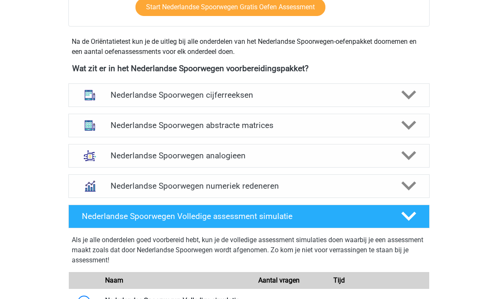
click at [122, 124] on h4 "Nederlandse Spoorwegen abstracte matrices" at bounding box center [248, 126] width 276 height 10
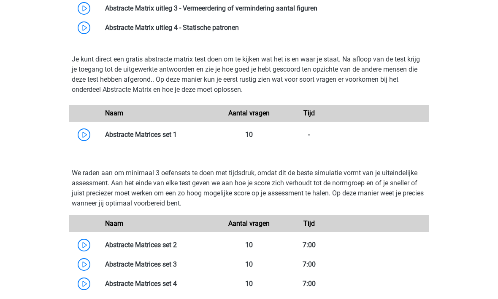
scroll to position [606, 0]
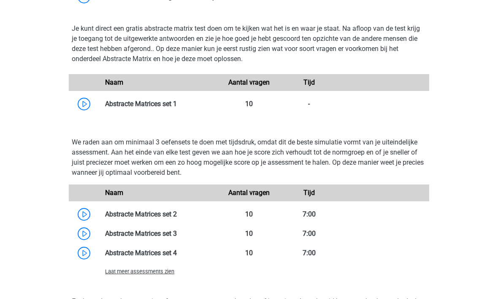
click at [113, 272] on span "Laat meer assessments zien" at bounding box center [139, 272] width 69 height 6
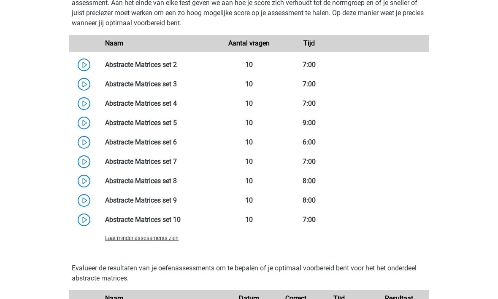
scroll to position [671, 0]
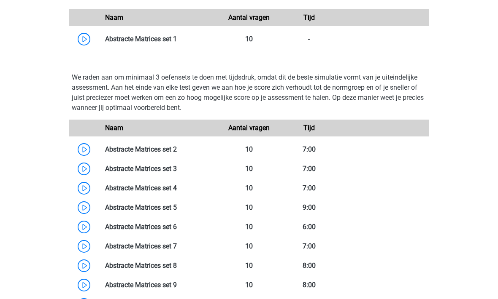
click at [177, 173] on link at bounding box center [177, 169] width 0 height 8
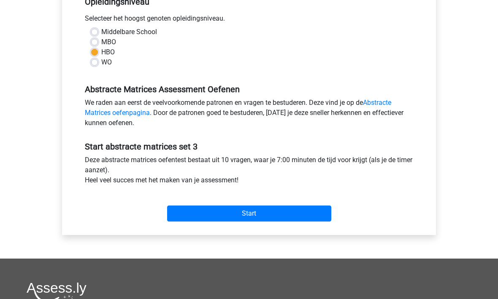
scroll to position [226, 0]
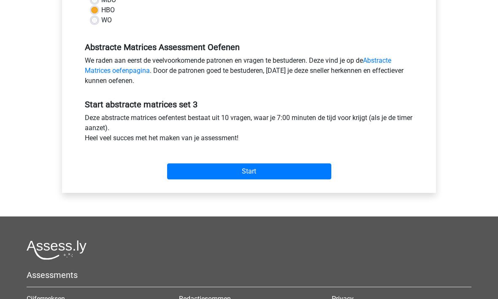
click at [210, 171] on input "Start" at bounding box center [249, 172] width 164 height 16
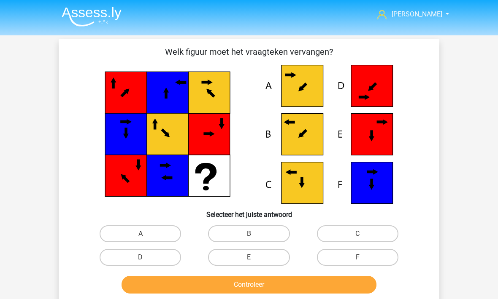
click at [227, 231] on label "B" at bounding box center [248, 234] width 81 height 17
click at [249, 234] on input "B" at bounding box center [251, 236] width 5 height 5
radio input "true"
click at [233, 271] on div "Controleer" at bounding box center [248, 283] width 353 height 28
click at [218, 292] on button "Controleer" at bounding box center [248, 285] width 255 height 18
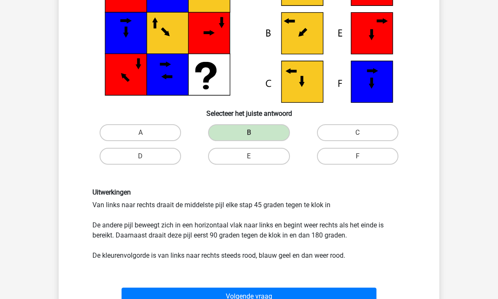
click at [196, 296] on button "Volgende vraag" at bounding box center [248, 297] width 255 height 18
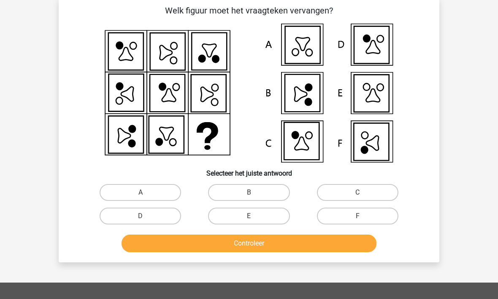
scroll to position [39, 0]
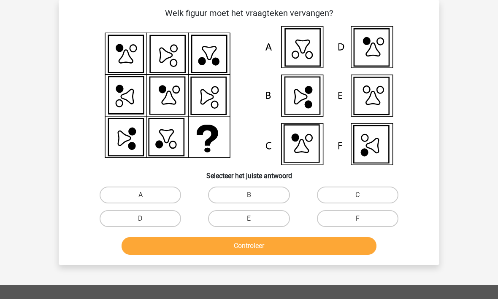
click at [340, 218] on label "F" at bounding box center [357, 218] width 81 height 17
click at [357, 219] on input "F" at bounding box center [359, 221] width 5 height 5
radio input "true"
click at [289, 245] on button "Controleer" at bounding box center [248, 246] width 255 height 18
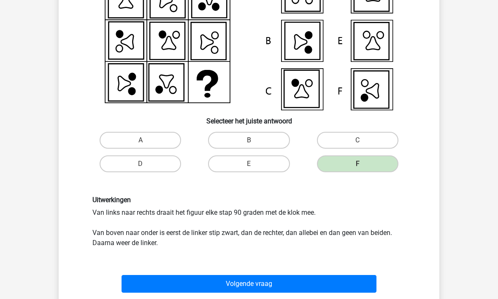
click at [220, 280] on button "Volgende vraag" at bounding box center [248, 285] width 255 height 18
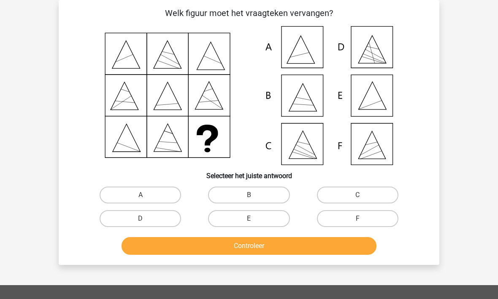
click at [239, 223] on label "E" at bounding box center [248, 218] width 81 height 17
click at [249, 223] on input "E" at bounding box center [251, 221] width 5 height 5
radio input "true"
click at [242, 255] on button "Controleer" at bounding box center [248, 246] width 255 height 18
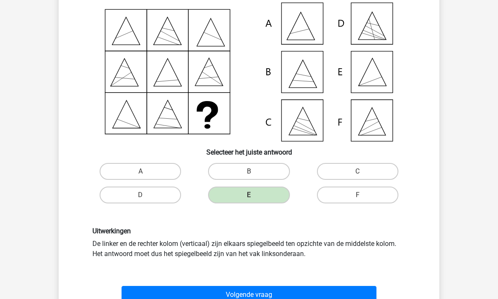
click at [226, 297] on button "Volgende vraag" at bounding box center [248, 296] width 255 height 18
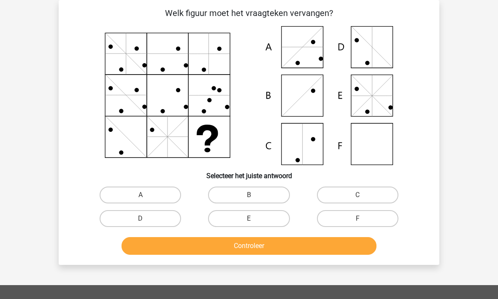
click at [145, 196] on input "A" at bounding box center [142, 197] width 5 height 5
radio input "true"
click at [173, 244] on button "Controleer" at bounding box center [248, 246] width 255 height 18
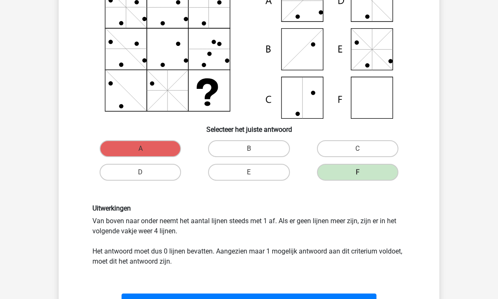
click at [221, 299] on button "Volgende vraag" at bounding box center [248, 303] width 255 height 18
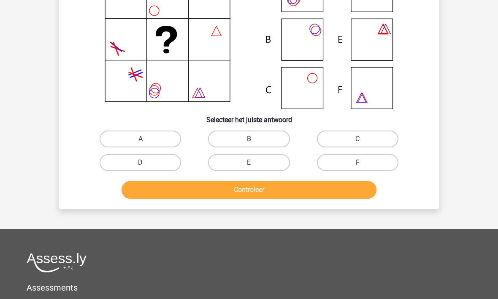
click at [226, 144] on label "B" at bounding box center [248, 139] width 81 height 17
click at [249, 144] on input "B" at bounding box center [251, 142] width 5 height 5
radio input "true"
click at [230, 194] on button "Controleer" at bounding box center [248, 190] width 255 height 18
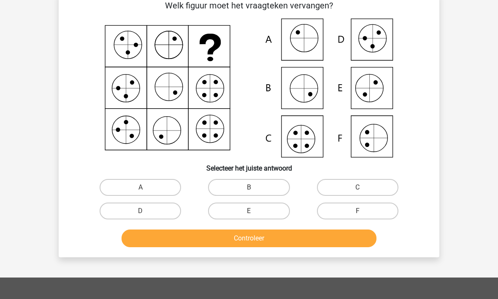
scroll to position [39, 0]
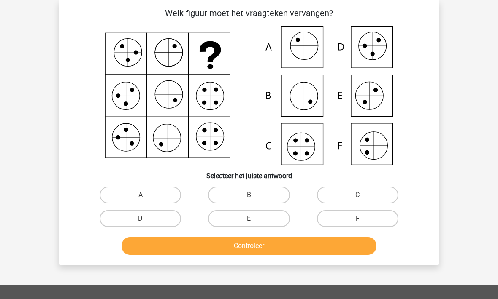
click at [334, 193] on label "C" at bounding box center [357, 195] width 81 height 17
click at [357, 195] on input "C" at bounding box center [359, 197] width 5 height 5
radio input "true"
click at [237, 261] on div "Welk figuur moet het vraagteken vervangen?" at bounding box center [249, 132] width 380 height 265
click at [220, 250] on button "Controleer" at bounding box center [248, 246] width 255 height 18
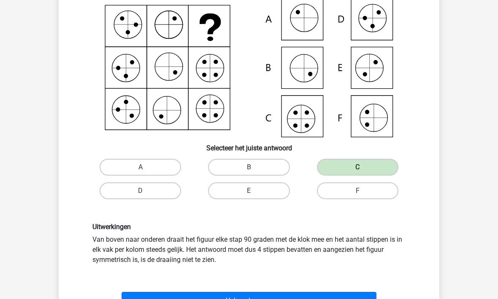
click at [196, 299] on button "Volgende vraag" at bounding box center [248, 301] width 255 height 18
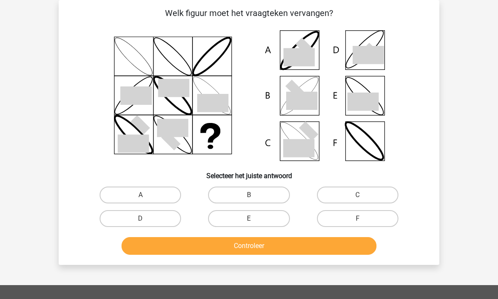
click at [245, 196] on label "B" at bounding box center [248, 195] width 81 height 17
click at [249, 196] on input "B" at bounding box center [251, 197] width 5 height 5
radio input "true"
click at [257, 241] on button "Controleer" at bounding box center [248, 246] width 255 height 18
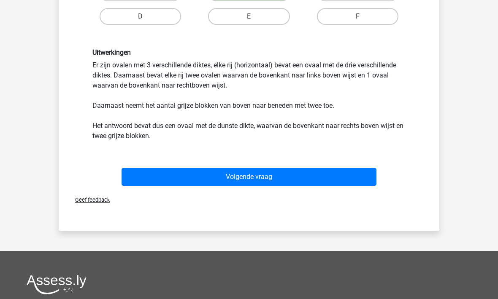
click at [215, 178] on button "Volgende vraag" at bounding box center [248, 178] width 255 height 18
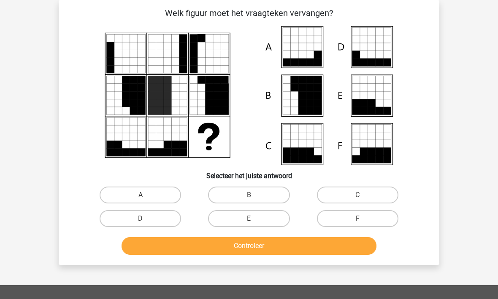
click at [341, 190] on label "C" at bounding box center [357, 195] width 81 height 17
click at [357, 195] on input "C" at bounding box center [359, 197] width 5 height 5
radio input "true"
click at [247, 248] on button "Controleer" at bounding box center [248, 246] width 255 height 18
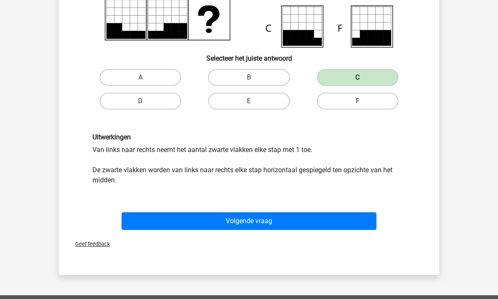
click at [171, 224] on button "Volgende vraag" at bounding box center [248, 222] width 255 height 18
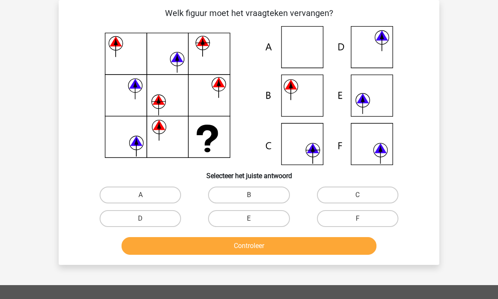
click at [347, 194] on label "C" at bounding box center [357, 195] width 81 height 17
click at [357, 195] on input "C" at bounding box center [359, 197] width 5 height 5
radio input "true"
click at [304, 244] on button "Controleer" at bounding box center [248, 246] width 255 height 18
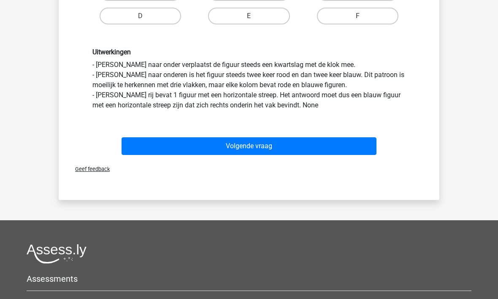
click at [233, 150] on button "Volgende vraag" at bounding box center [248, 147] width 255 height 18
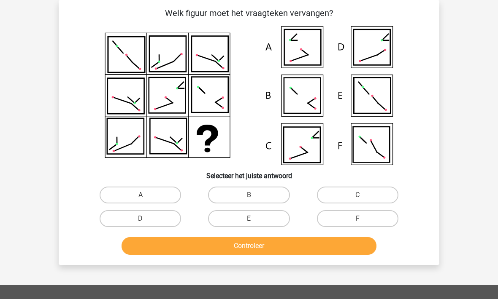
click at [355, 200] on label "C" at bounding box center [357, 195] width 81 height 17
click at [357, 200] on input "C" at bounding box center [359, 197] width 5 height 5
radio input "true"
click at [276, 248] on button "Controleer" at bounding box center [248, 246] width 255 height 18
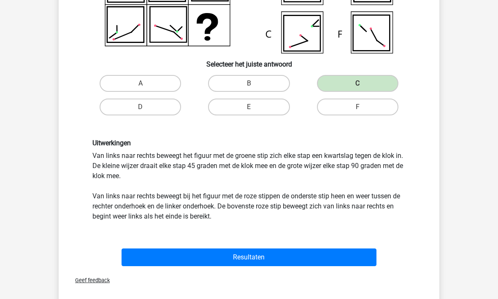
scroll to position [221, 0]
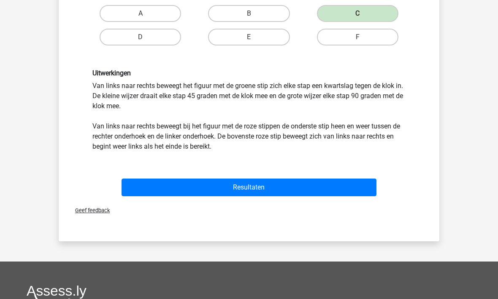
click at [213, 195] on button "Resultaten" at bounding box center [248, 188] width 255 height 18
